Goal: Task Accomplishment & Management: Manage account settings

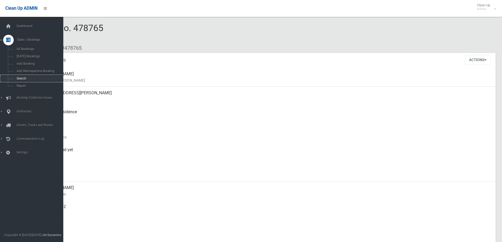
click at [15, 80] on link "Search" at bounding box center [33, 78] width 67 height 7
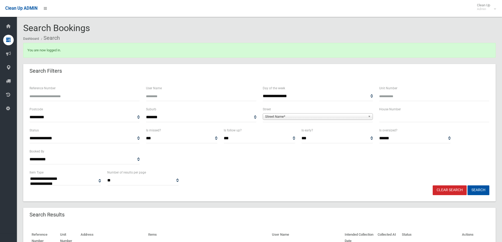
select select
click at [81, 94] on input "Reference Number" at bounding box center [85, 97] width 110 height 10
type input "******"
click at [468, 186] on button "Search" at bounding box center [479, 191] width 22 height 10
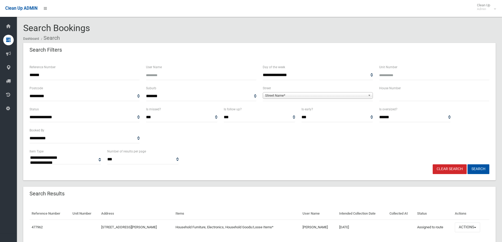
select select
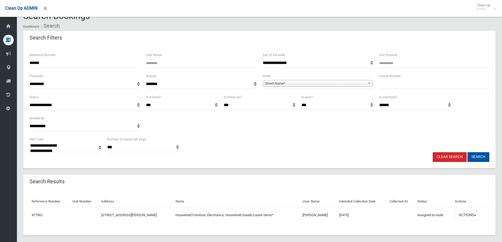
scroll to position [18, 0]
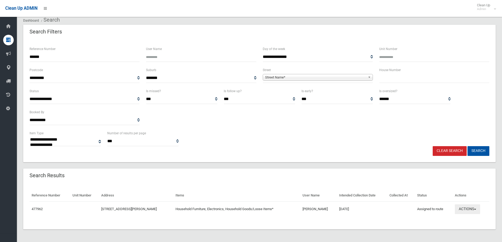
click at [469, 209] on button "Actions" at bounding box center [467, 210] width 25 height 10
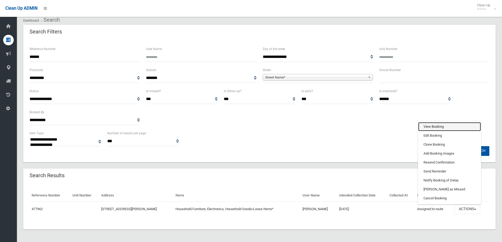
click at [449, 128] on link "View Booking" at bounding box center [450, 126] width 63 height 9
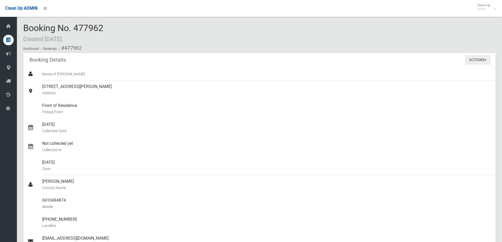
click at [471, 58] on button "Actions" at bounding box center [477, 60] width 25 height 10
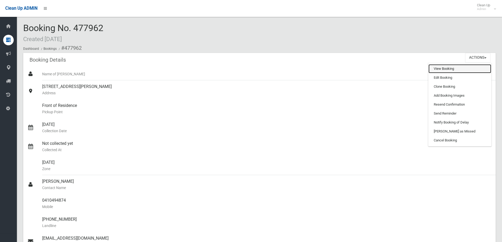
click at [458, 71] on link "View Booking" at bounding box center [460, 68] width 63 height 9
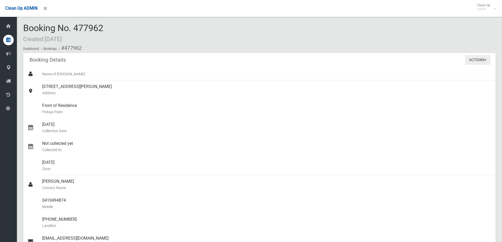
click at [484, 60] on button "Actions" at bounding box center [477, 60] width 25 height 10
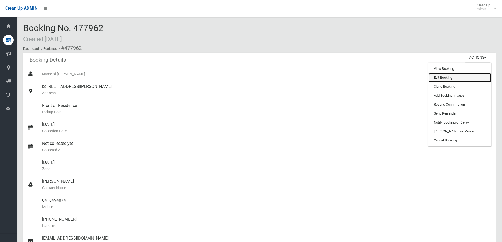
click at [479, 80] on link "Edit Booking" at bounding box center [460, 77] width 63 height 9
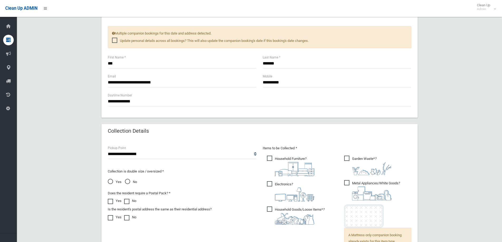
scroll to position [343, 0]
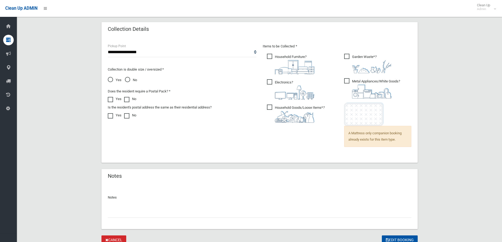
click at [195, 216] on input "text" at bounding box center [260, 213] width 304 height 10
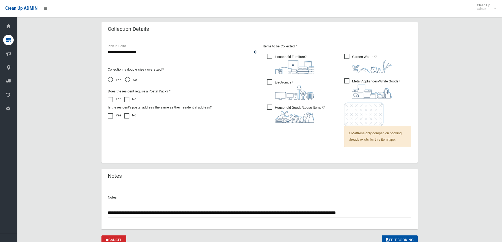
scroll to position [365, 0]
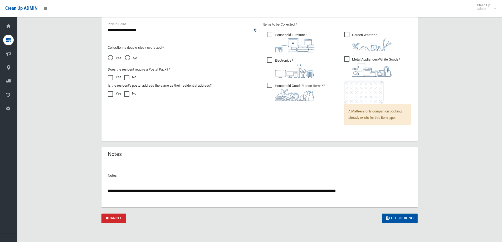
type input "**********"
click at [390, 218] on button "Edit Booking" at bounding box center [400, 219] width 36 height 10
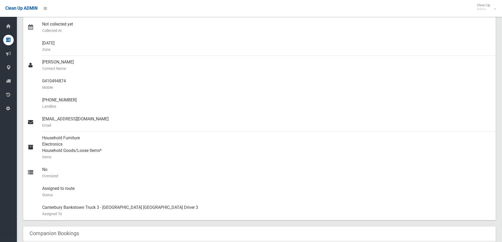
scroll to position [53, 0]
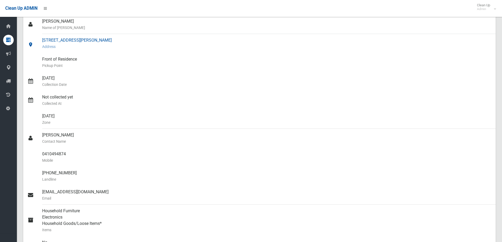
click at [56, 41] on div "[STREET_ADDRESS][PERSON_NAME] Address" at bounding box center [267, 43] width 450 height 19
drag, startPoint x: 41, startPoint y: 37, endPoint x: 121, endPoint y: 41, distance: 80.1
click at [121, 41] on link "12 York Street, BELMORE NSW 2192 Address" at bounding box center [259, 43] width 473 height 19
copy link "[STREET_ADDRESS][PERSON_NAME]"
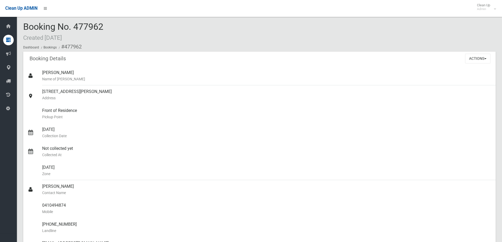
scroll to position [0, 0]
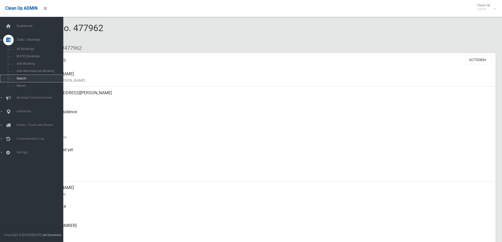
click at [19, 75] on link "Search" at bounding box center [33, 78] width 67 height 7
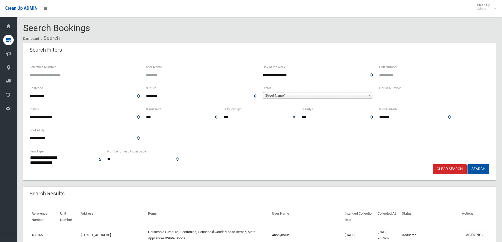
select select
click at [322, 30] on div "Search Bookings Dashboard Search" at bounding box center [259, 33] width 473 height 20
click at [395, 97] on input "text" at bounding box center [435, 97] width 110 height 10
type input "**"
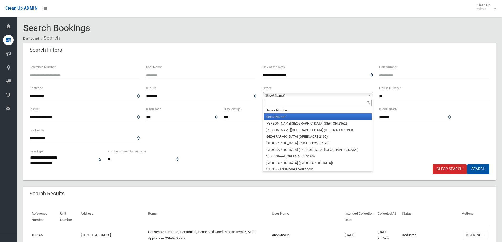
click at [329, 95] on span "Street Name*" at bounding box center [315, 96] width 101 height 6
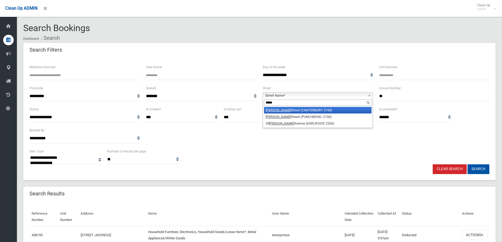
type input "*****"
click at [310, 112] on li "James Street (CANTERBURY 2193)" at bounding box center [318, 110] width 108 height 7
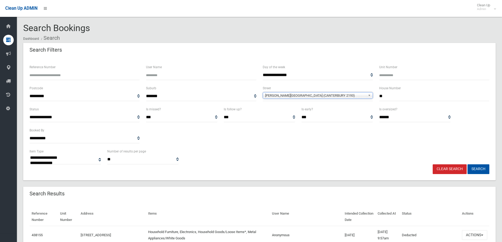
click at [335, 98] on span "James Street (CANTERBURY 2193)" at bounding box center [315, 96] width 101 height 6
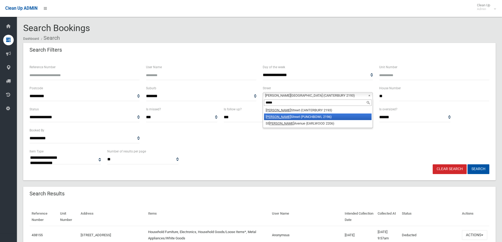
type input "*****"
click at [300, 117] on li "James Street (PUNCHBOWL 2196)" at bounding box center [318, 117] width 108 height 7
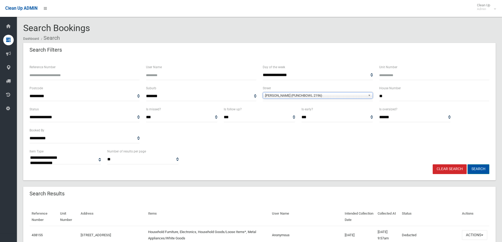
click at [484, 169] on button "Search" at bounding box center [479, 170] width 22 height 10
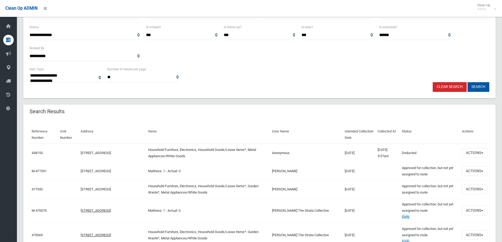
scroll to position [105, 0]
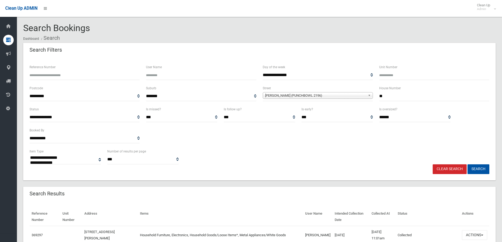
select select
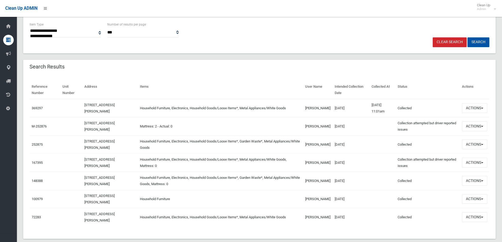
scroll to position [132, 0]
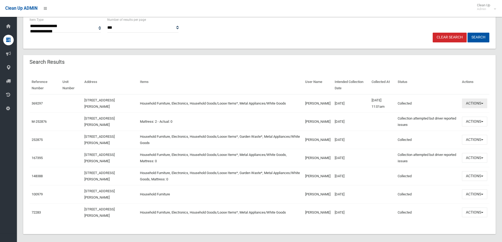
click at [482, 104] on button "Actions" at bounding box center [474, 104] width 25 height 10
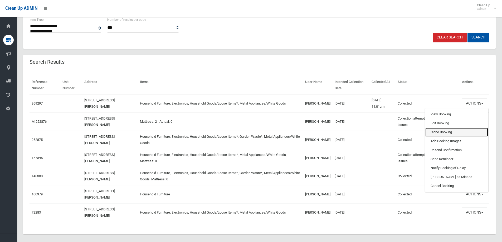
click at [455, 132] on link "Clone Booking" at bounding box center [457, 132] width 63 height 9
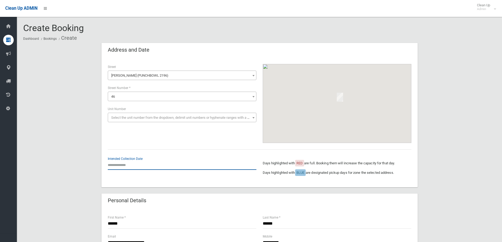
click at [120, 166] on input "text" at bounding box center [182, 165] width 149 height 10
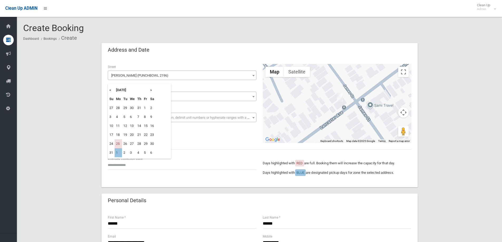
click at [120, 151] on td "1" at bounding box center [118, 152] width 7 height 9
type input "**********"
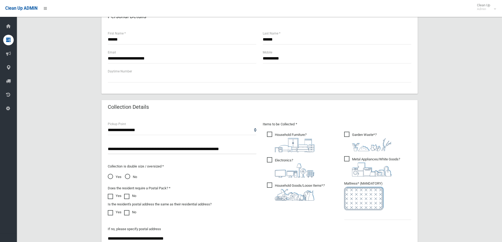
scroll to position [185, 0]
click at [349, 136] on span "Garden Waste* ?" at bounding box center [367, 142] width 47 height 20
click at [357, 218] on input "text" at bounding box center [377, 215] width 67 height 10
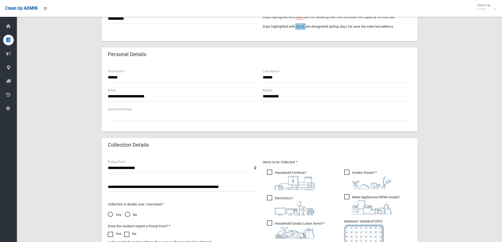
scroll to position [105, 0]
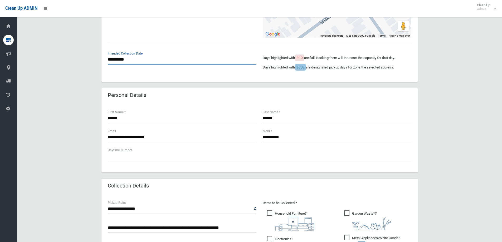
click at [134, 57] on input "**********" at bounding box center [182, 60] width 149 height 10
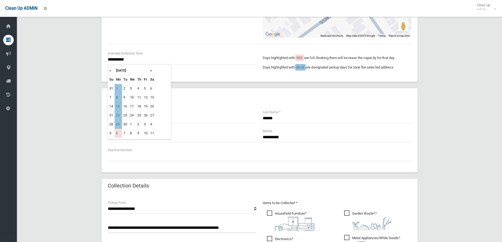
click at [214, 91] on div "Personal Details" at bounding box center [260, 95] width 316 height 15
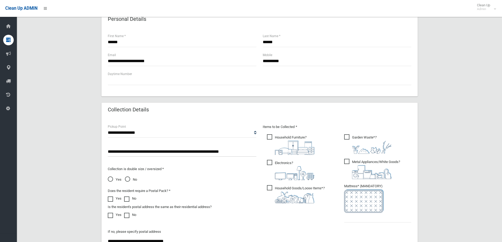
scroll to position [185, 0]
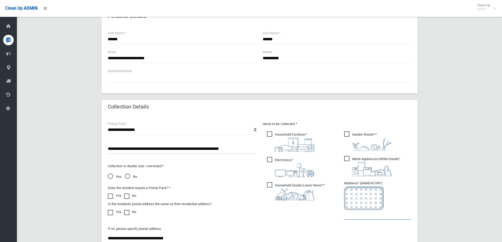
click at [352, 213] on input "text" at bounding box center [377, 215] width 67 height 10
click at [201, 171] on div "Collection is double size / oversized * Yes No" at bounding box center [182, 169] width 149 height 21
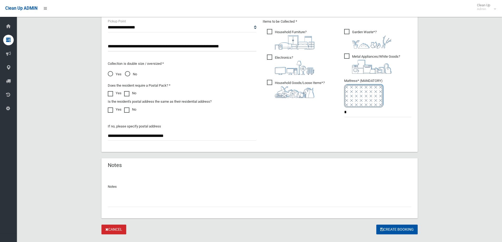
scroll to position [290, 0]
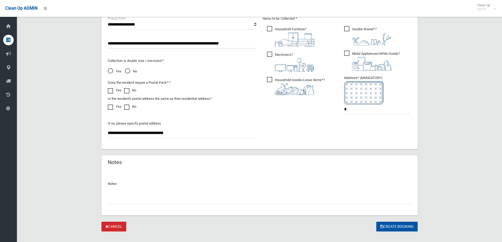
click at [180, 202] on input "text" at bounding box center [260, 200] width 304 height 10
drag, startPoint x: 364, startPoint y: 110, endPoint x: 332, endPoint y: 104, distance: 32.4
click at [332, 104] on div "Items to be Collected * Household Furniture ? *" at bounding box center [337, 69] width 155 height 106
click at [331, 142] on div "**********" at bounding box center [260, 79] width 310 height 127
drag, startPoint x: 343, startPoint y: 107, endPoint x: 332, endPoint y: 105, distance: 10.9
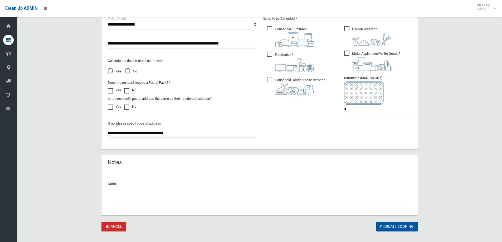
click at [333, 105] on div "Items to be Collected * Household Furniture ? *" at bounding box center [337, 69] width 155 height 106
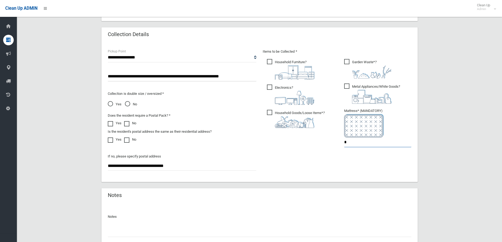
scroll to position [299, 0]
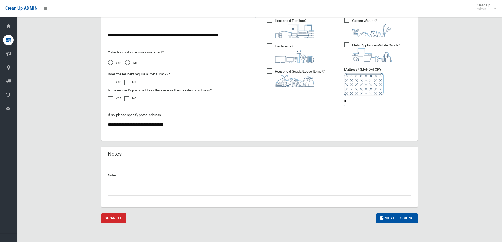
type input "*"
click at [286, 184] on div at bounding box center [260, 189] width 304 height 14
click at [302, 194] on input "text" at bounding box center [260, 191] width 304 height 10
drag, startPoint x: 386, startPoint y: 217, endPoint x: 384, endPoint y: 214, distance: 3.5
click at [384, 214] on button "Create Booking" at bounding box center [397, 219] width 41 height 10
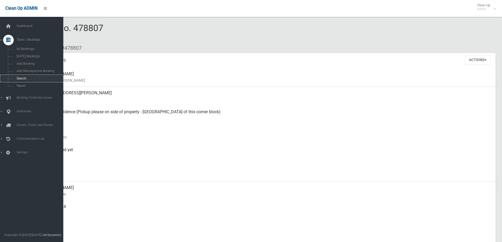
click at [16, 76] on link "Search" at bounding box center [33, 78] width 67 height 7
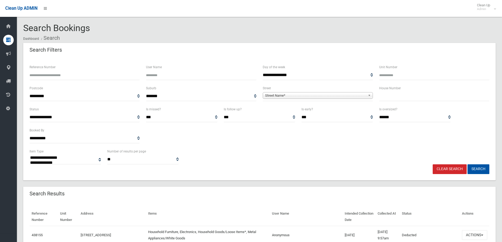
select select
click at [413, 96] on input "text" at bounding box center [435, 97] width 110 height 10
type input "**"
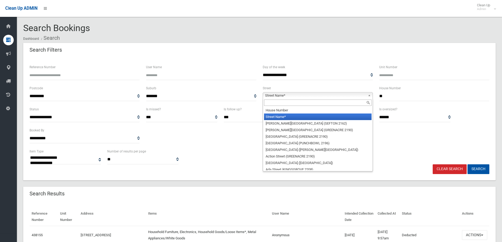
click at [356, 98] on span "Street Name*" at bounding box center [315, 96] width 101 height 6
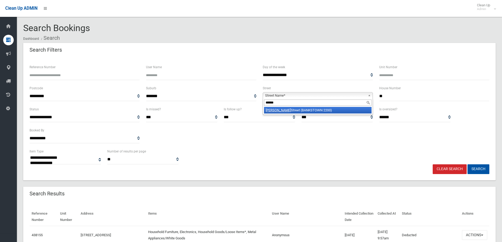
type input "******"
click at [337, 111] on li "Jacobs Street (BANKSTOWN 2200)" at bounding box center [318, 110] width 108 height 7
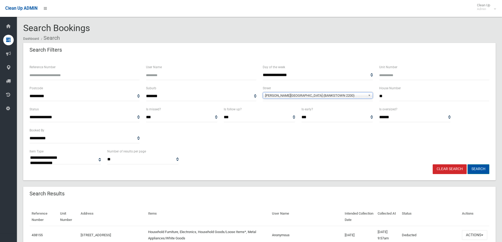
click at [476, 166] on button "Search" at bounding box center [479, 170] width 22 height 10
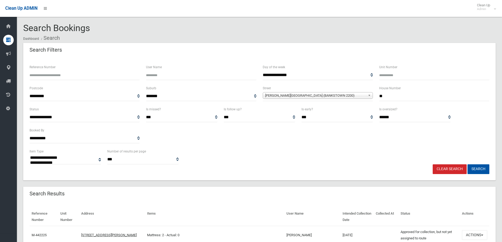
select select
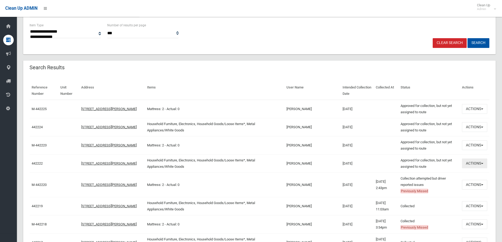
scroll to position [158, 0]
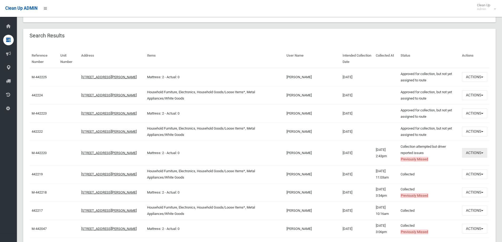
click at [478, 151] on button "Actions" at bounding box center [474, 153] width 25 height 10
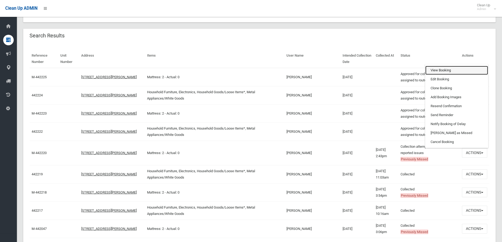
click at [449, 69] on link "View Booking" at bounding box center [457, 70] width 63 height 9
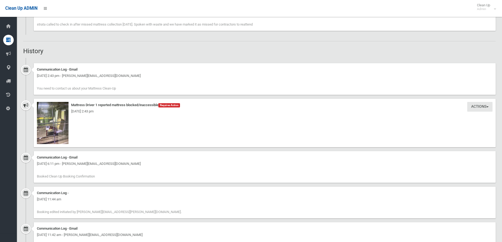
scroll to position [316, 0]
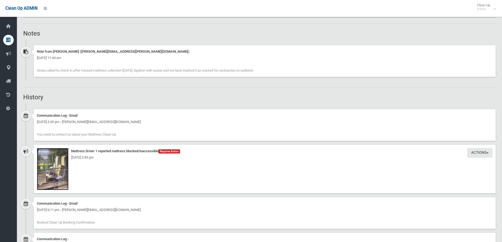
click at [57, 173] on img at bounding box center [53, 169] width 32 height 42
click at [43, 168] on img at bounding box center [53, 169] width 32 height 42
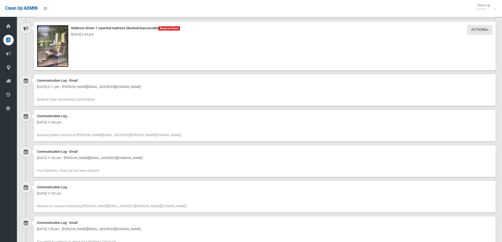
scroll to position [396, 0]
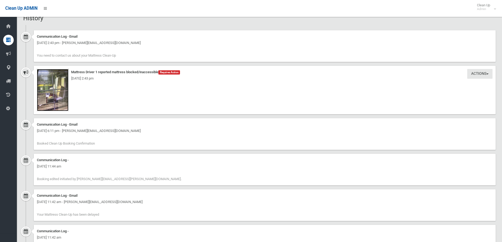
click at [57, 89] on img at bounding box center [53, 90] width 32 height 42
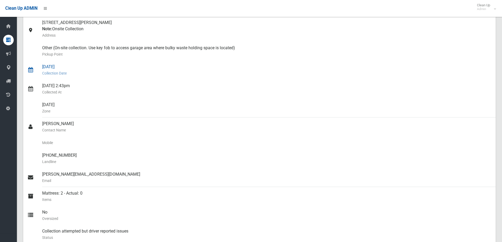
scroll to position [0, 0]
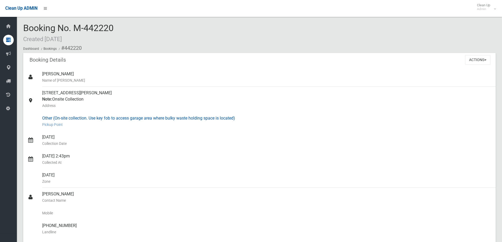
drag, startPoint x: 69, startPoint y: 118, endPoint x: 254, endPoint y: 124, distance: 185.2
click at [254, 124] on div "Other (On-site collection. Use key fob to access garage area where bulky waste …" at bounding box center [267, 121] width 450 height 19
click at [254, 124] on small "Pickup Point" at bounding box center [267, 125] width 450 height 6
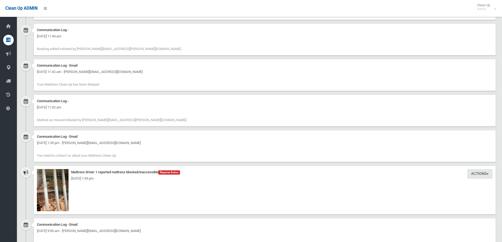
scroll to position [527, 0]
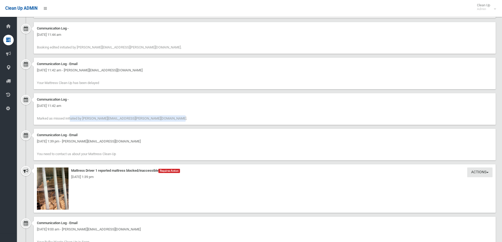
drag, startPoint x: 36, startPoint y: 119, endPoint x: 147, endPoint y: 121, distance: 111.3
click at [145, 121] on div "Communication Log - Monday 11th August 2025 - 11:42 am Marked as missed initiat…" at bounding box center [265, 109] width 462 height 32
click at [147, 121] on div "Communication Log - Monday 11th August 2025 - 11:42 am Marked as missed initiat…" at bounding box center [265, 109] width 462 height 32
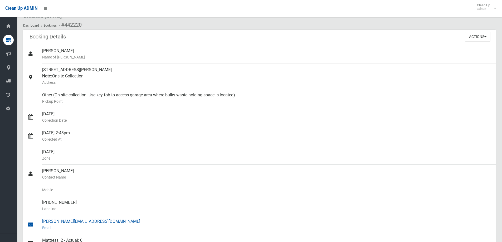
scroll to position [79, 0]
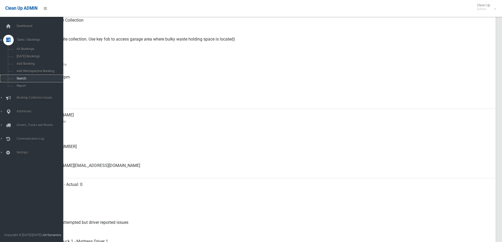
click at [14, 81] on link "Search" at bounding box center [33, 78] width 67 height 7
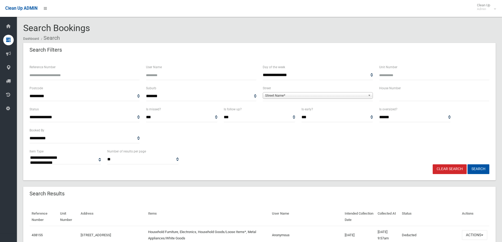
select select
click at [315, 163] on div "**********" at bounding box center [259, 156] width 467 height 16
click at [408, 97] on input "text" at bounding box center [435, 97] width 110 height 10
type input "**"
click at [366, 96] on span "Street Name*" at bounding box center [315, 96] width 101 height 6
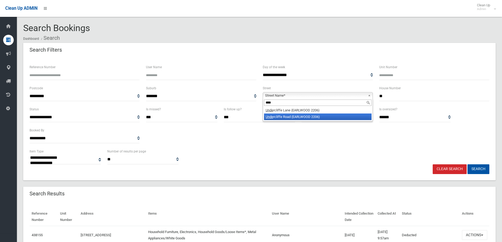
type input "****"
click at [331, 117] on li "Unde rcliffe Road (EARLWOOD 2206)" at bounding box center [318, 117] width 108 height 7
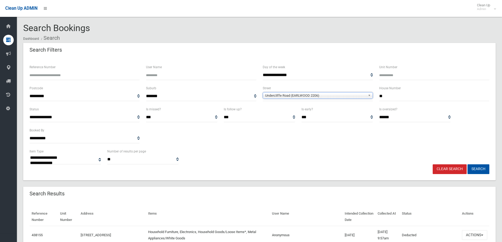
click at [490, 170] on div "Clear Search Search" at bounding box center [259, 170] width 467 height 10
click at [485, 170] on button "Search" at bounding box center [479, 170] width 22 height 10
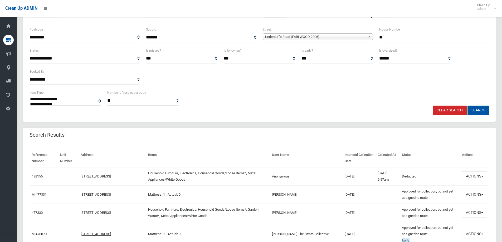
scroll to position [79, 0]
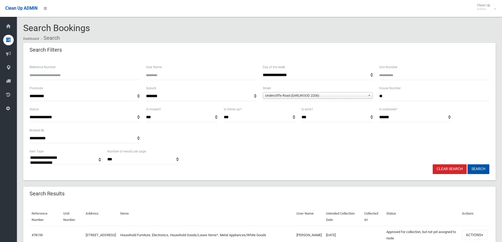
select select
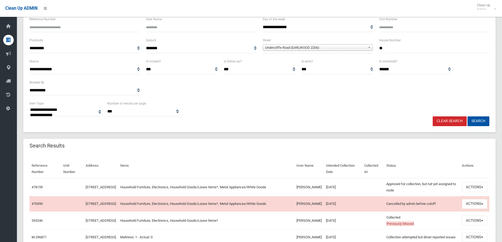
scroll to position [105, 0]
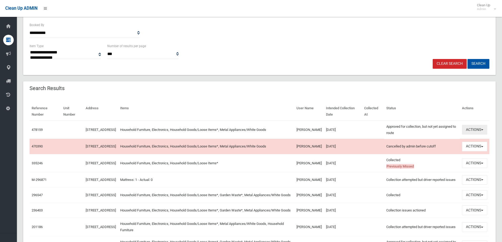
click at [477, 128] on button "Actions" at bounding box center [474, 130] width 25 height 10
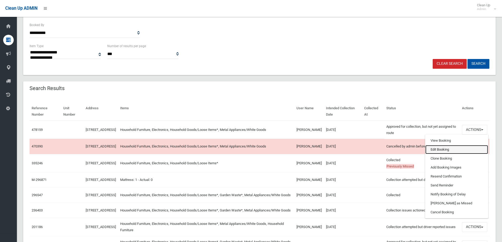
click at [456, 150] on link "Edit Booking" at bounding box center [457, 149] width 63 height 9
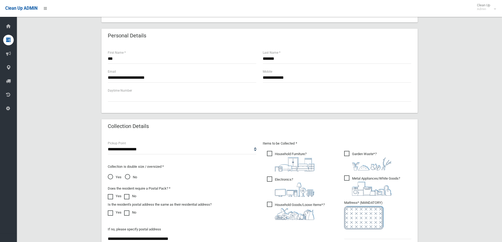
scroll to position [211, 0]
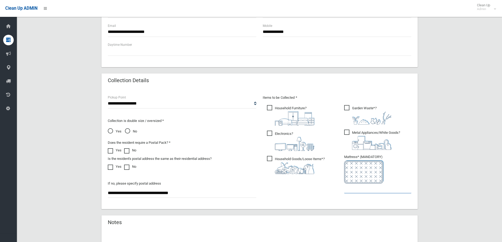
click at [348, 189] on input "text" at bounding box center [377, 189] width 67 height 10
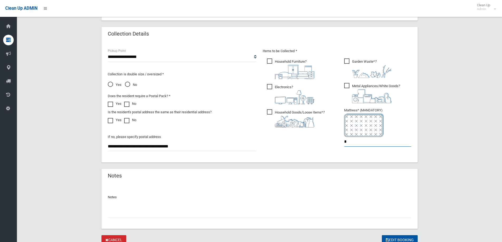
scroll to position [264, 0]
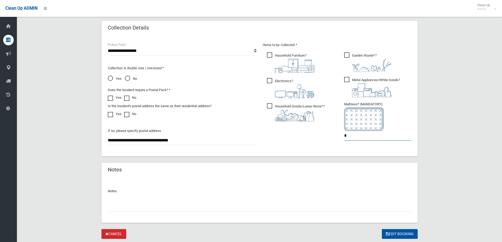
type input "*"
click at [144, 207] on input "text" at bounding box center [260, 207] width 304 height 10
type input "*"
type input "**********"
click at [391, 233] on button "Edit Booking" at bounding box center [400, 234] width 36 height 10
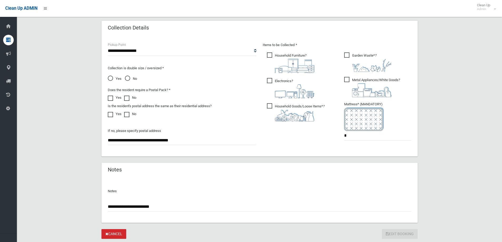
scroll to position [236, 0]
